Goal: Obtain resource: Download file/media

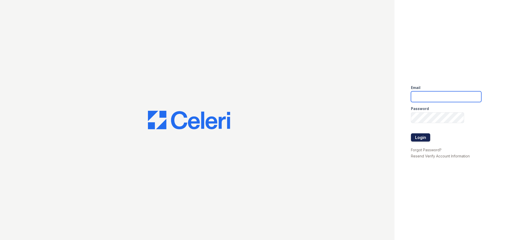
type input "admin@meltzerre.com"
click at [421, 138] on button "Login" at bounding box center [420, 138] width 19 height 8
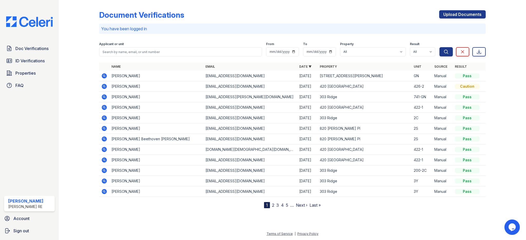
click at [101, 85] on icon at bounding box center [104, 86] width 6 height 6
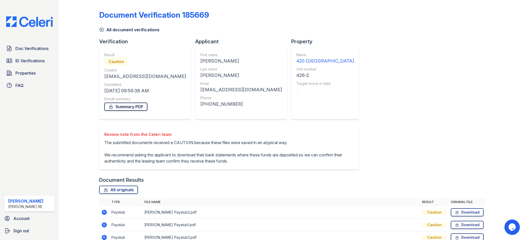
click at [143, 108] on link "Summary PDF" at bounding box center [125, 107] width 43 height 8
